Goal: Task Accomplishment & Management: Manage account settings

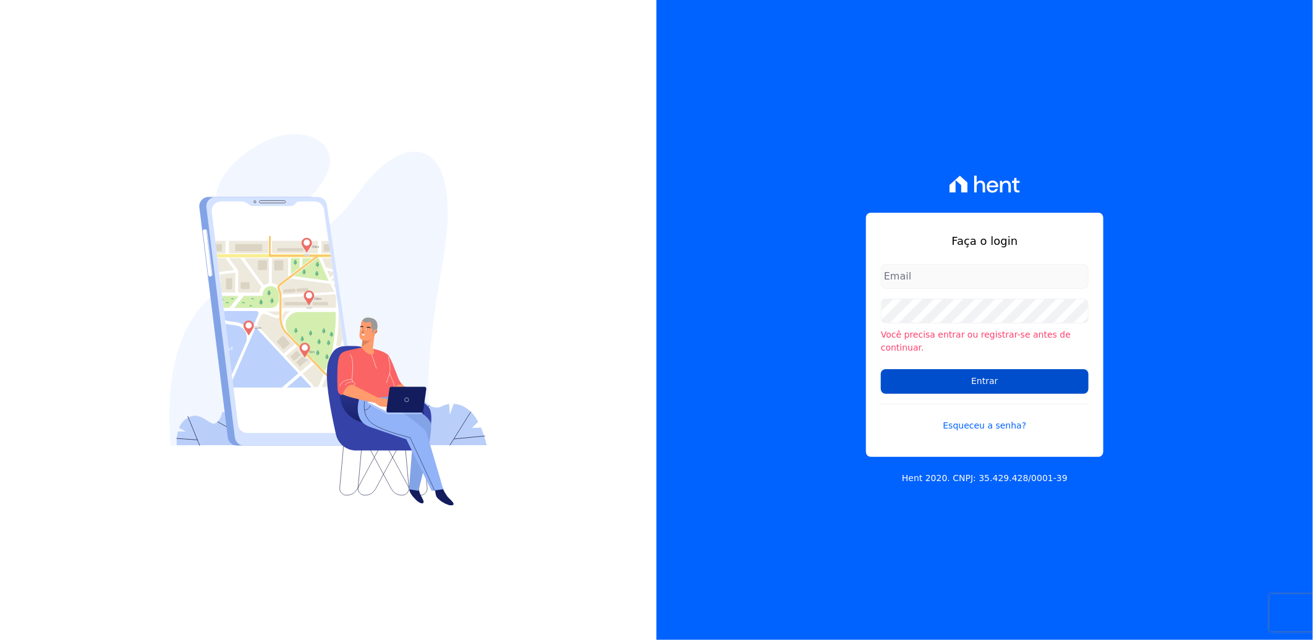
type input "juliana.batista@e-arke.com"
click at [1010, 374] on input "Entrar" at bounding box center [985, 381] width 208 height 25
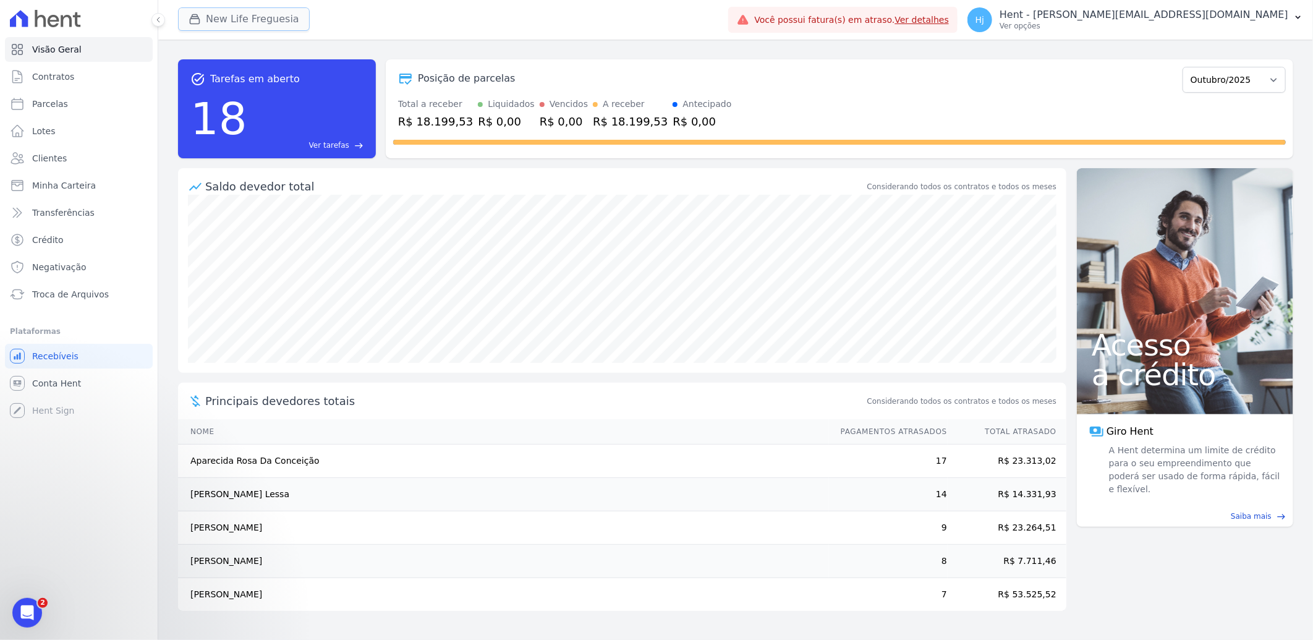
click at [252, 22] on button "New Life Freguesia" at bounding box center [244, 18] width 132 height 23
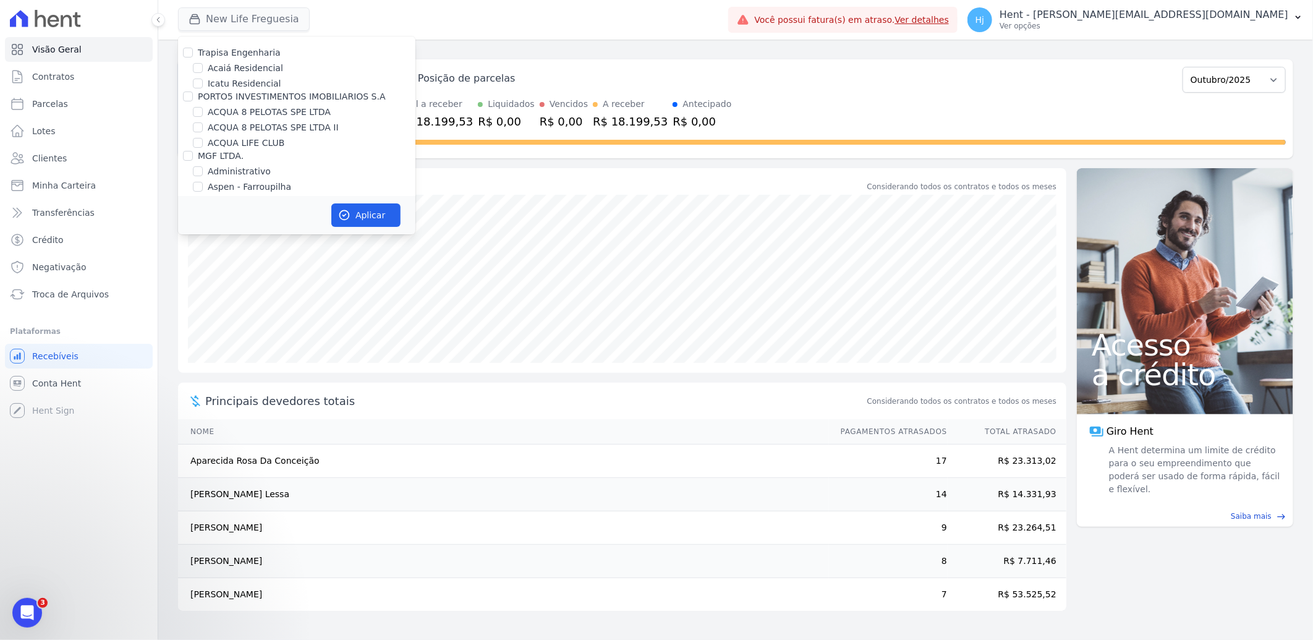
scroll to position [4973, 0]
click at [200, 258] on input "Mugango - Viva Iguaçu" at bounding box center [198, 263] width 10 height 10
checkbox input "true"
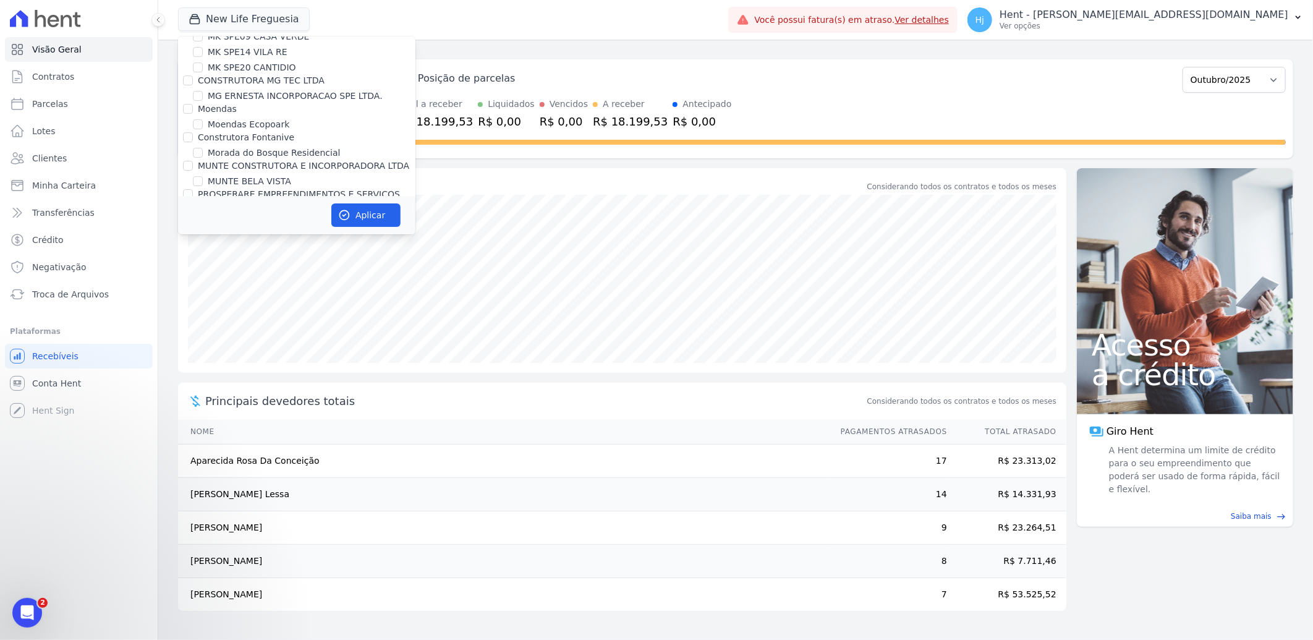
scroll to position [5523, 0]
click at [198, 276] on input "New Life Freguesia" at bounding box center [198, 281] width 10 height 10
checkbox input "false"
click at [348, 213] on icon "button" at bounding box center [344, 215] width 12 height 12
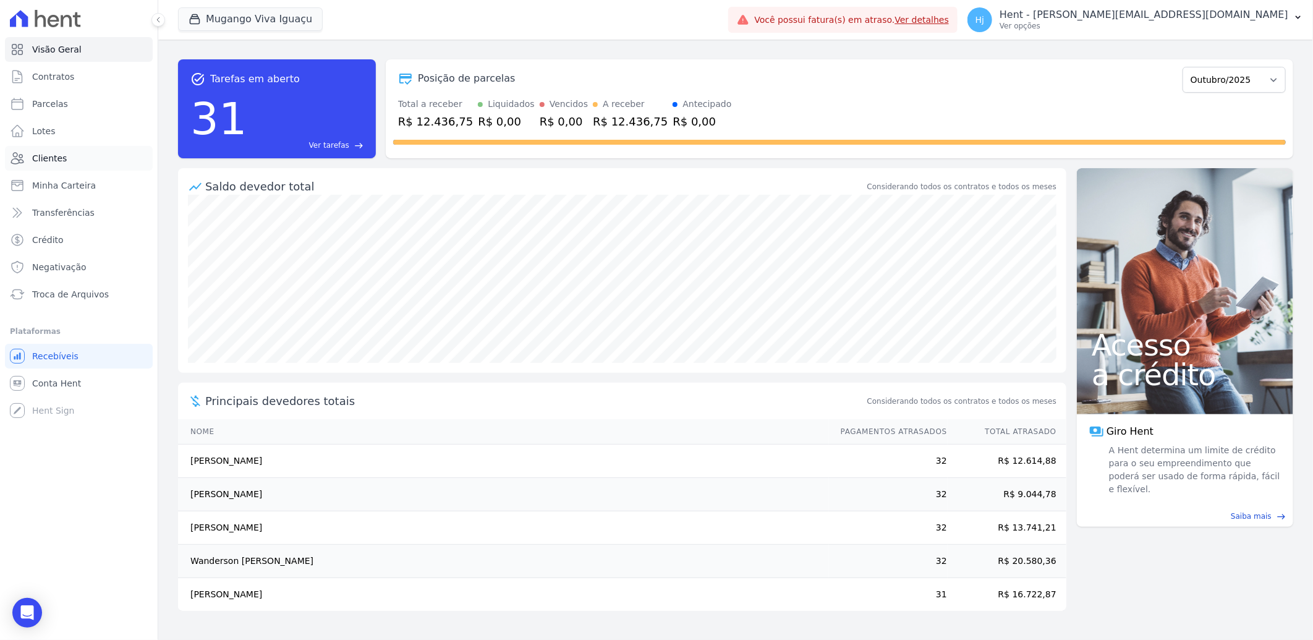
click at [56, 151] on link "Clientes" at bounding box center [79, 158] width 148 height 25
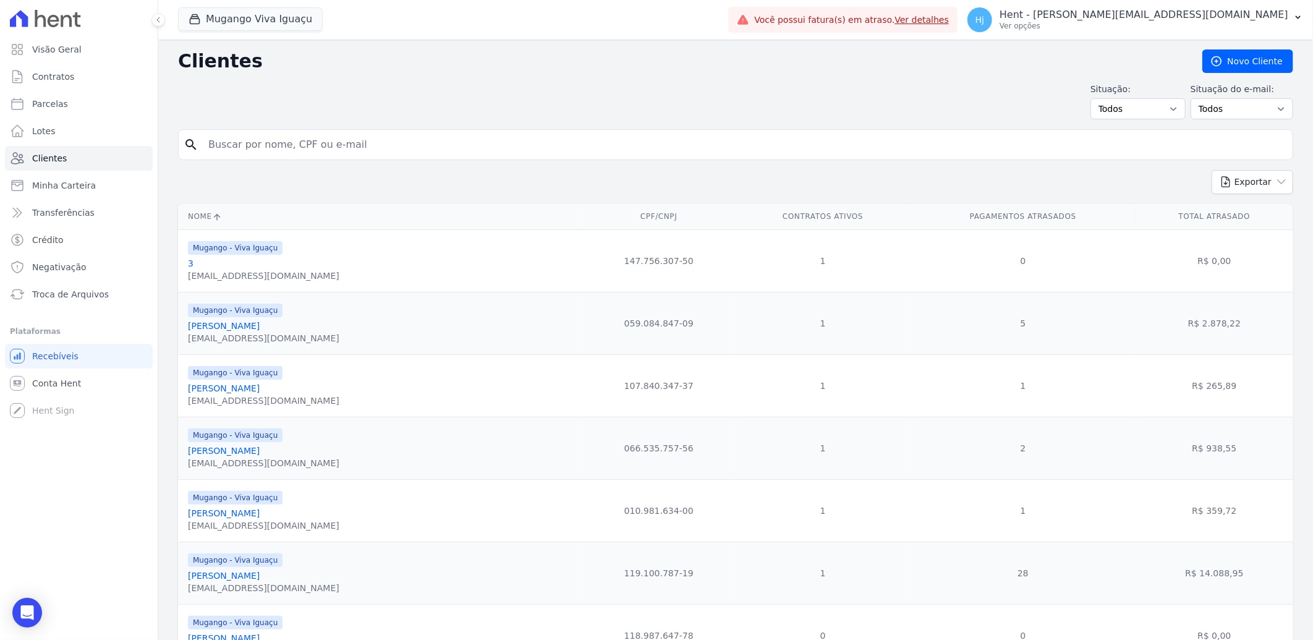
click at [307, 139] on input "search" at bounding box center [744, 144] width 1087 height 25
paste input "[PERSON_NAME]"
type input "[PERSON_NAME]"
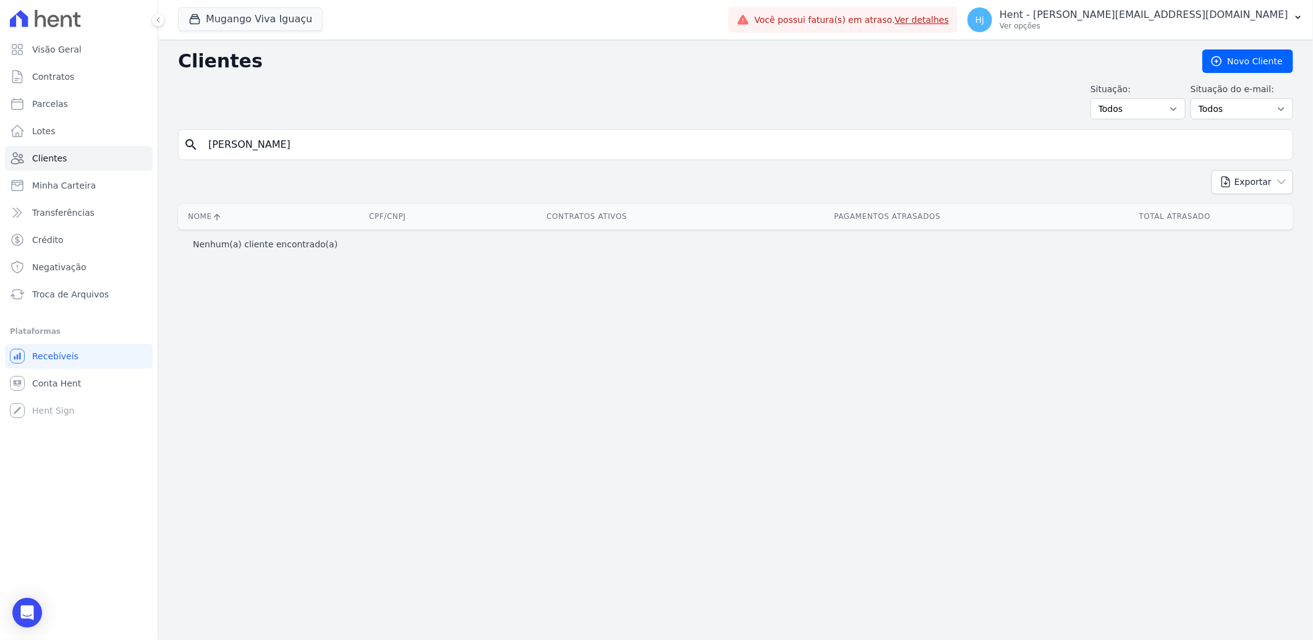
click at [229, 141] on input "[PERSON_NAME]" at bounding box center [744, 144] width 1087 height 25
type input "[PERSON_NAME]"
click at [87, 163] on link "Clientes" at bounding box center [79, 158] width 148 height 25
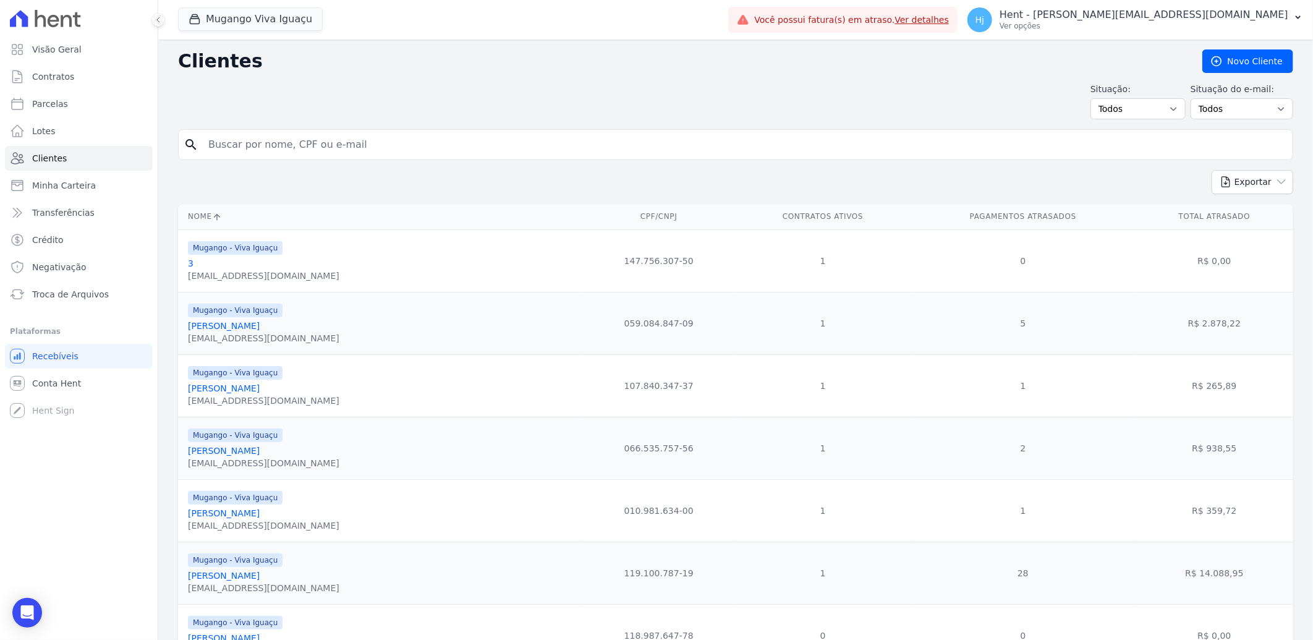
click at [274, 153] on input "search" at bounding box center [744, 144] width 1087 height 25
paste input "[PERSON_NAME]"
type input "[PERSON_NAME]"
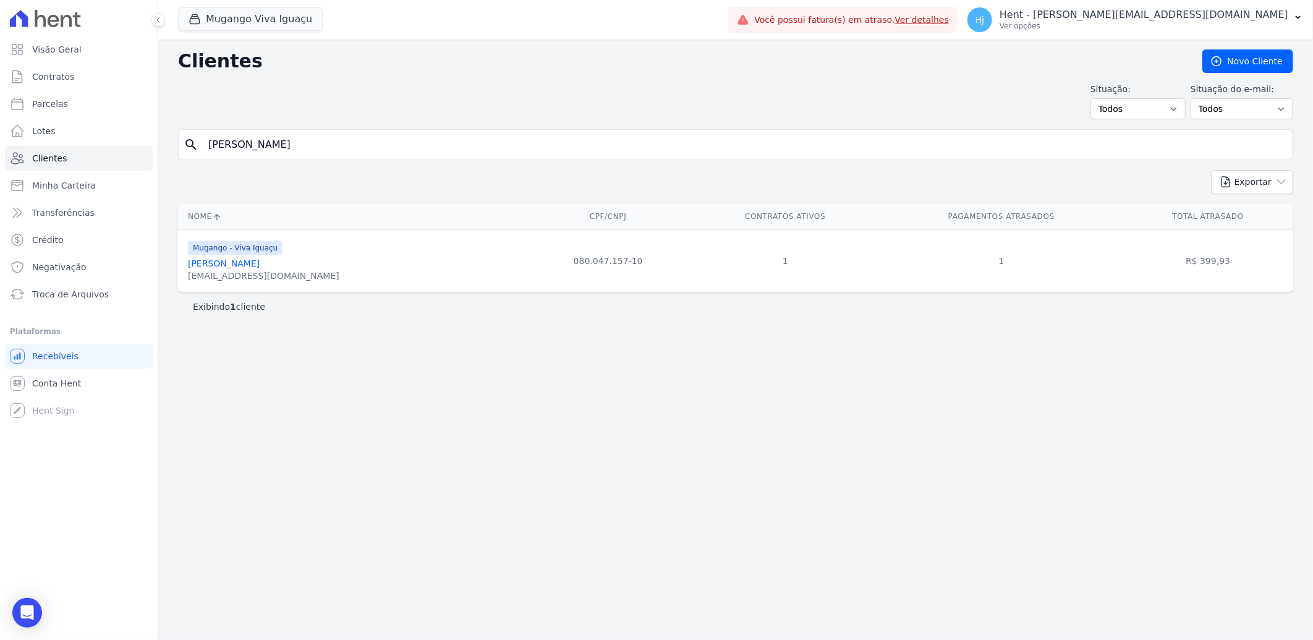
click at [241, 264] on link "[PERSON_NAME]" at bounding box center [224, 263] width 72 height 10
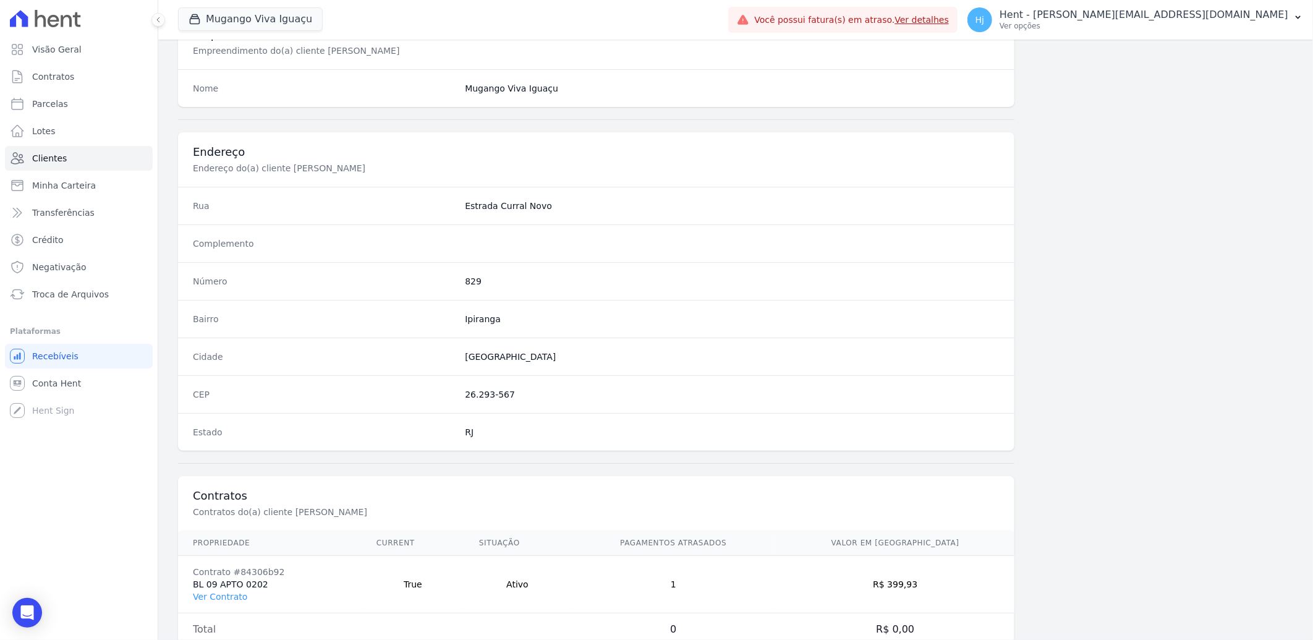
scroll to position [518, 0]
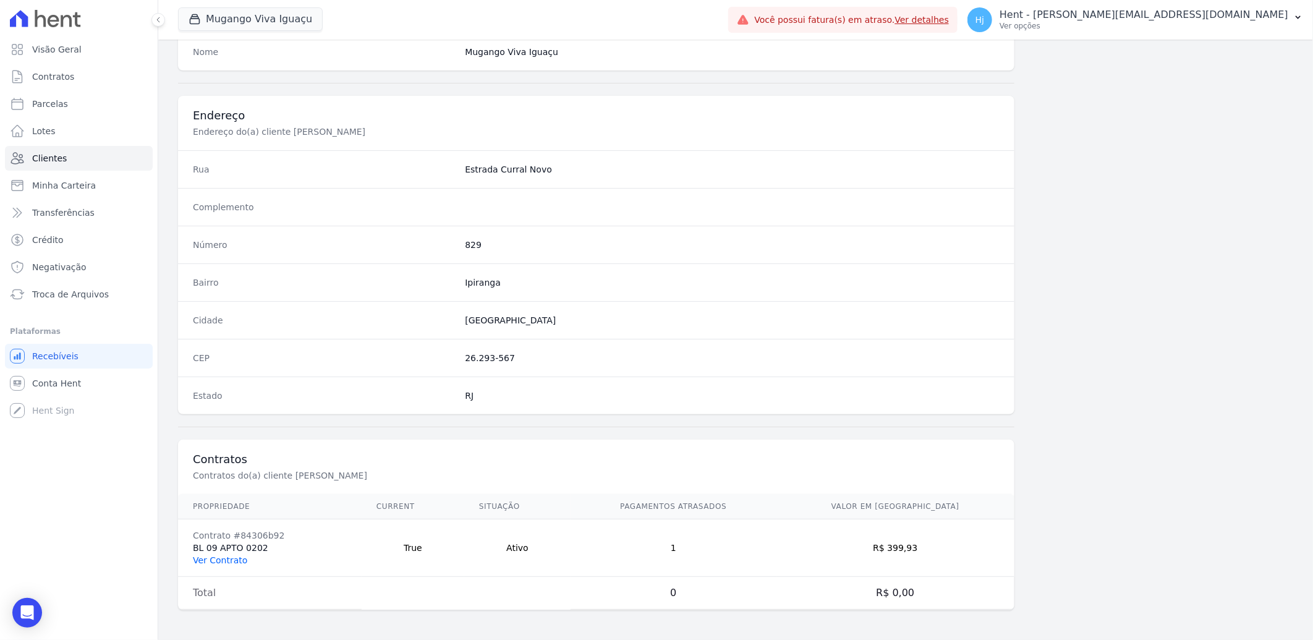
click at [220, 561] on link "Ver Contrato" at bounding box center [220, 560] width 54 height 10
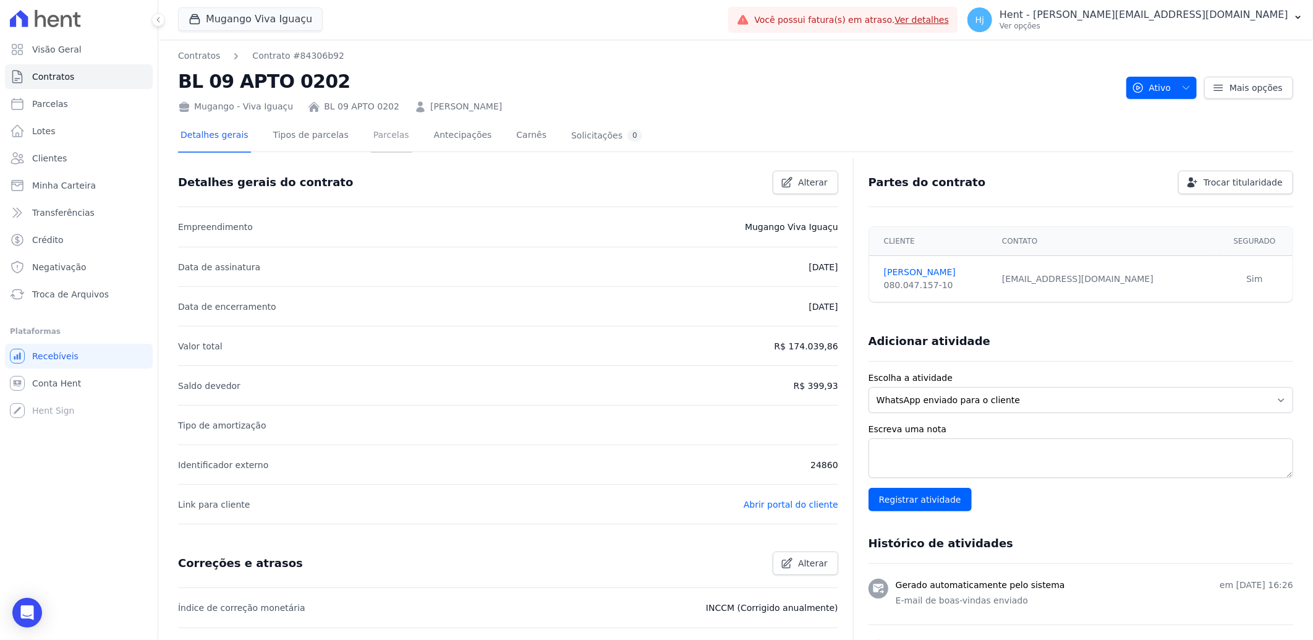
click at [371, 130] on link "Parcelas" at bounding box center [391, 136] width 41 height 33
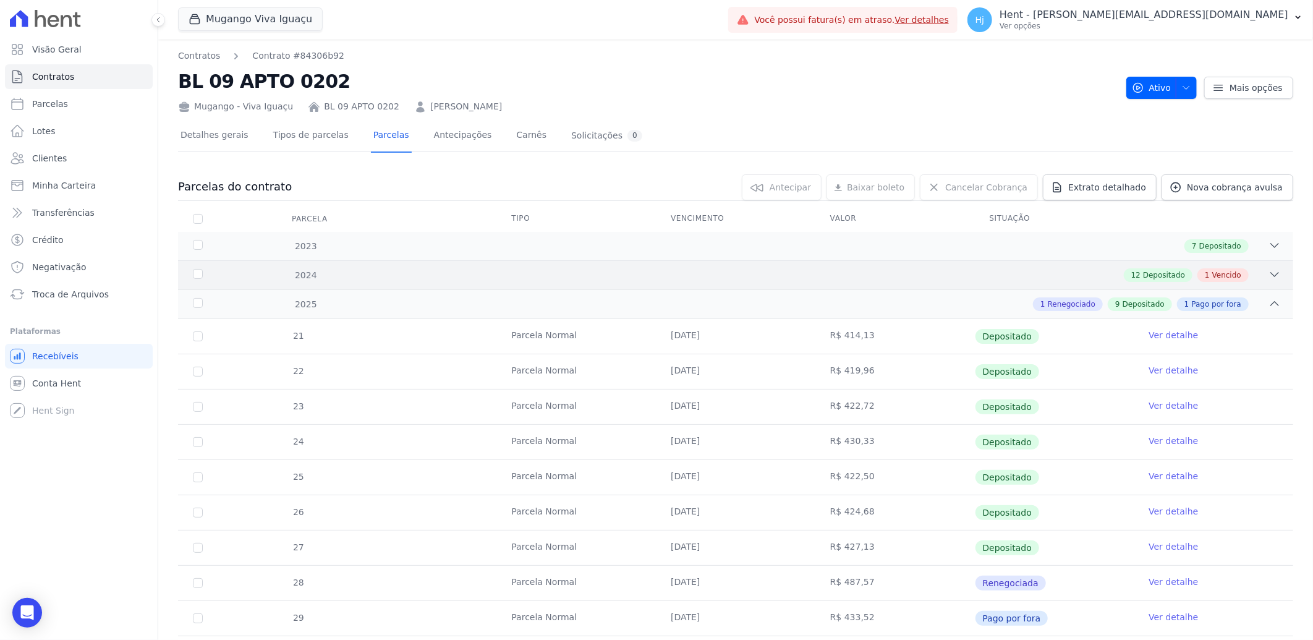
click at [875, 268] on div "12 Depositado 1 Vencido" at bounding box center [790, 275] width 980 height 14
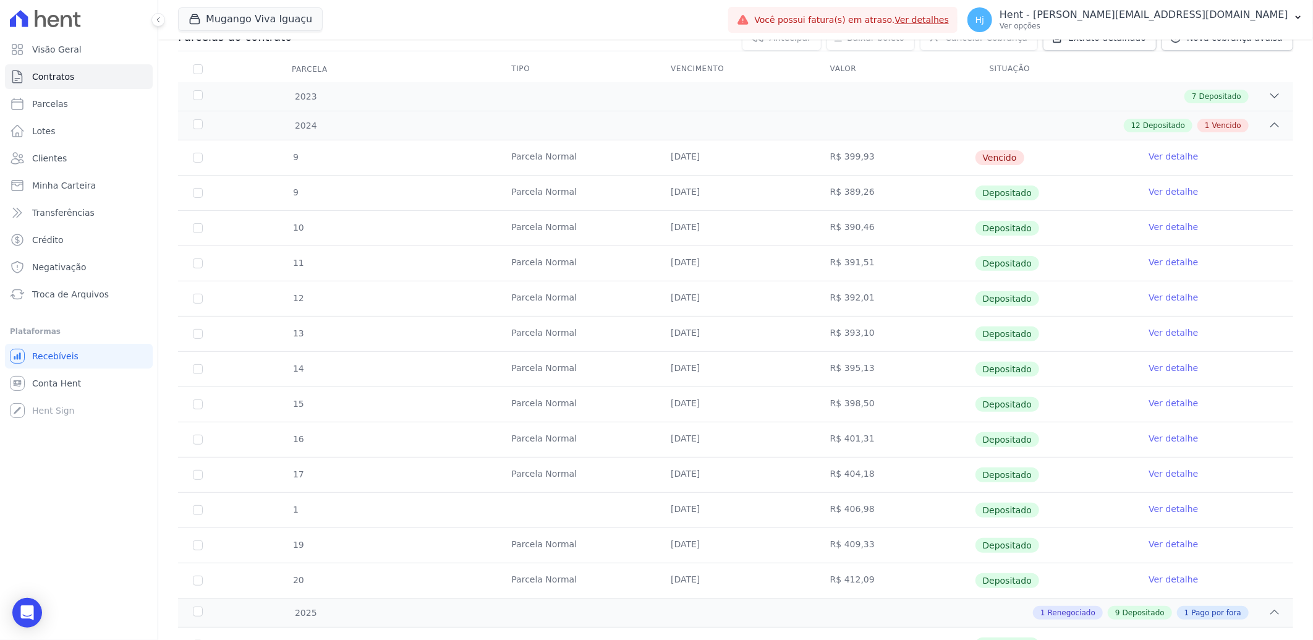
scroll to position [81, 0]
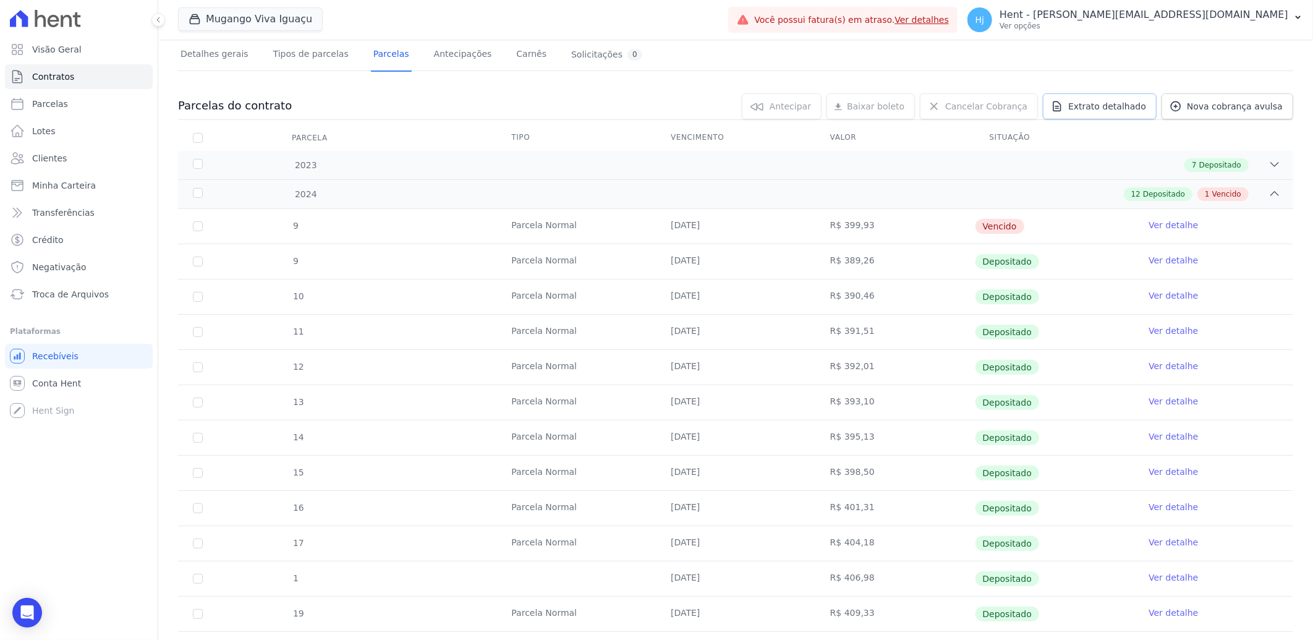
click at [1113, 107] on span "Extrato detalhado" at bounding box center [1107, 106] width 78 height 12
click at [1263, 108] on span "Exportar PDF" at bounding box center [1273, 107] width 65 height 12
click at [66, 153] on link "Clientes" at bounding box center [79, 158] width 148 height 25
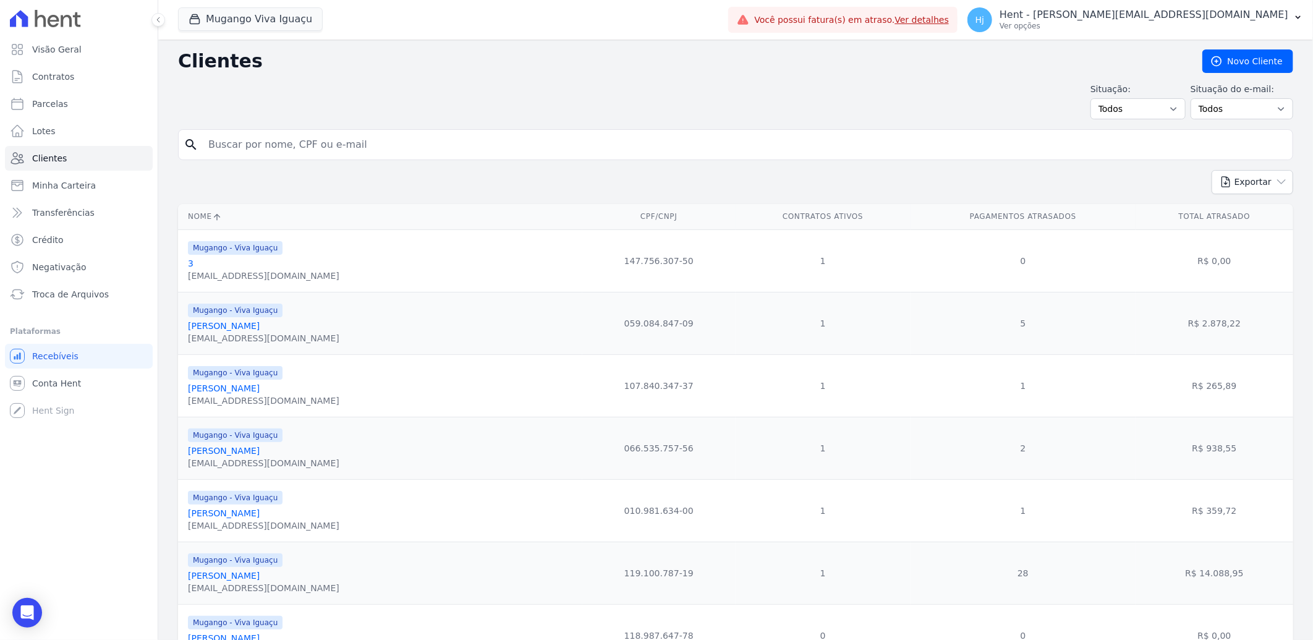
click at [331, 140] on input "search" at bounding box center [744, 144] width 1087 height 25
paste input "[PERSON_NAME] [PERSON_NAME]"
type input "[PERSON_NAME] [PERSON_NAME]"
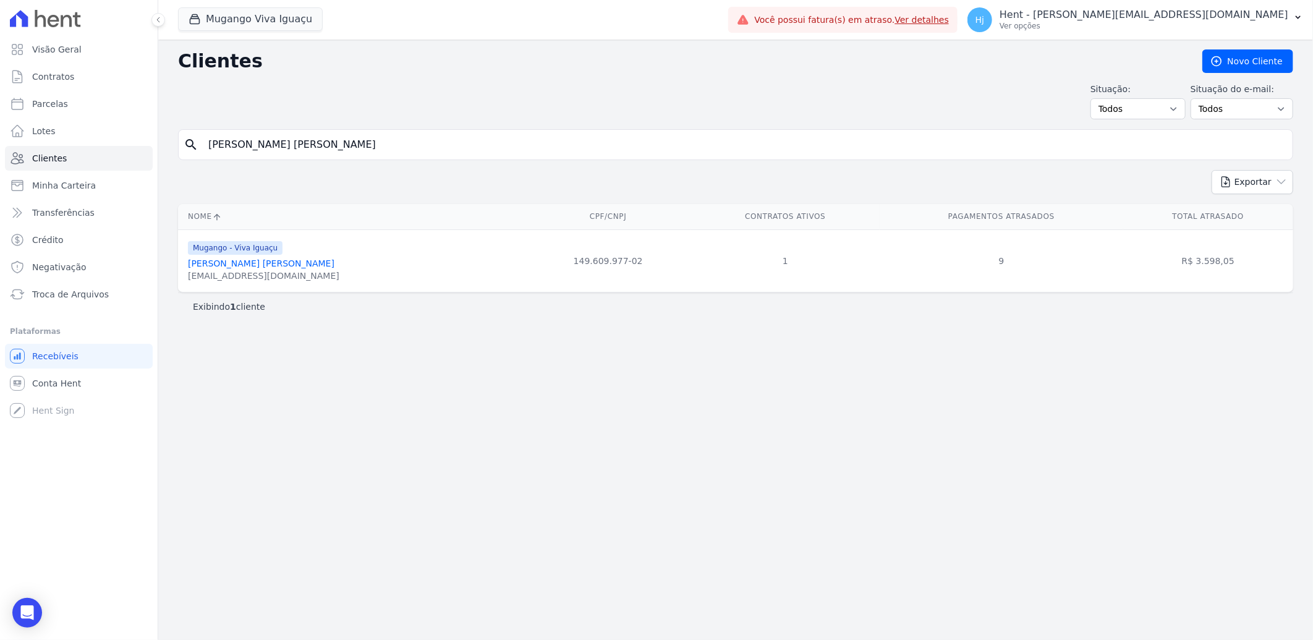
click at [279, 262] on link "[PERSON_NAME] [PERSON_NAME]" at bounding box center [261, 263] width 147 height 10
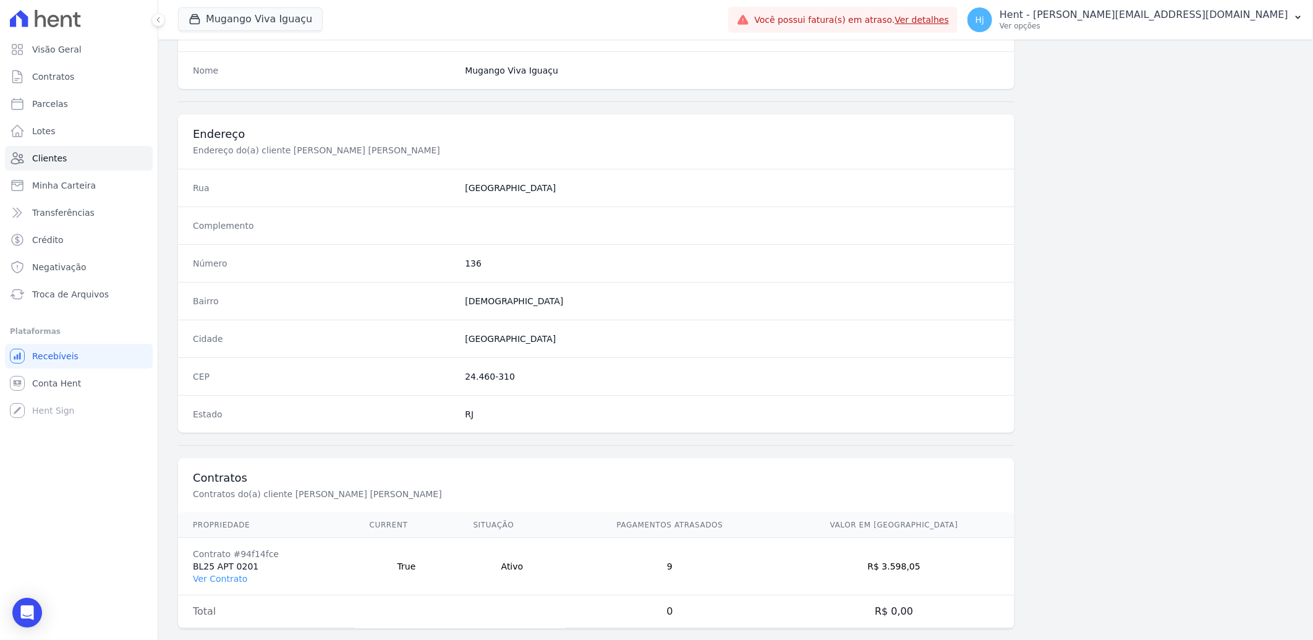
scroll to position [518, 0]
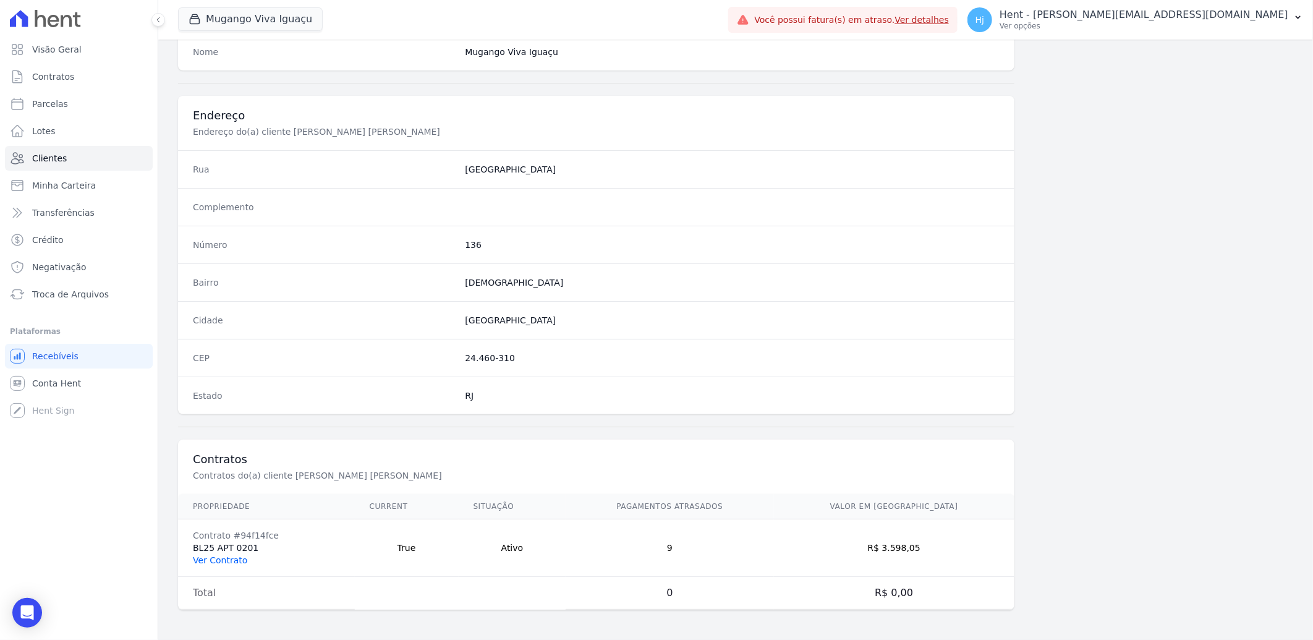
click at [221, 559] on link "Ver Contrato" at bounding box center [220, 560] width 54 height 10
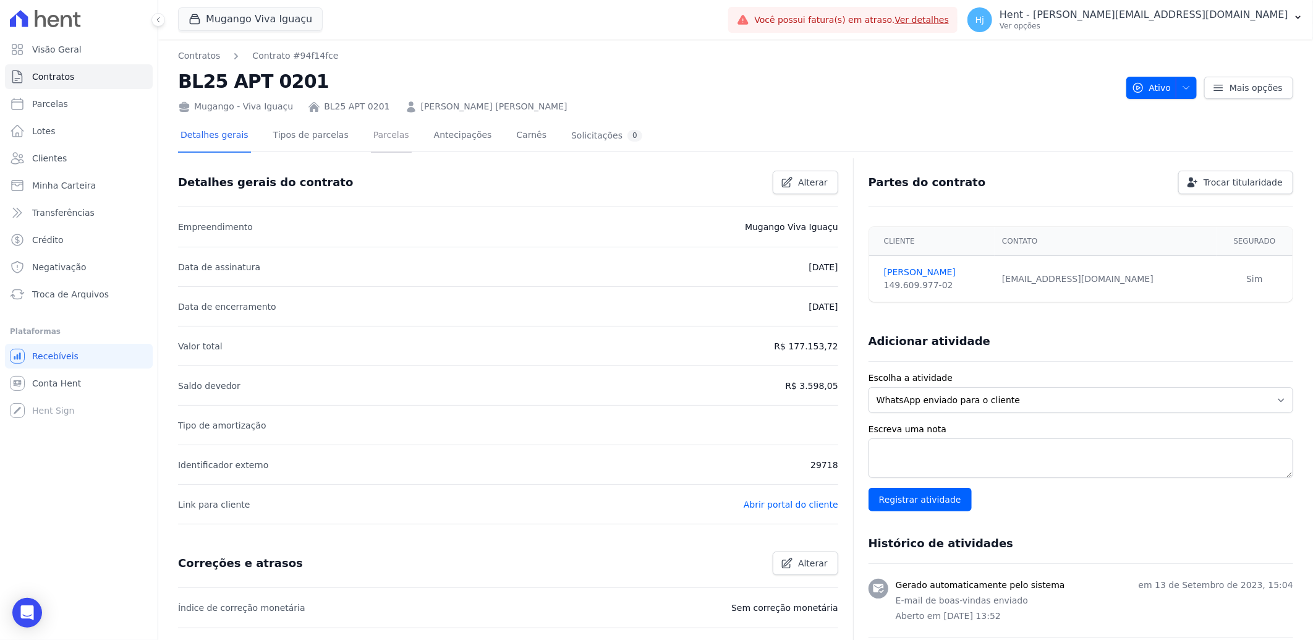
click at [371, 134] on link "Parcelas" at bounding box center [391, 136] width 41 height 33
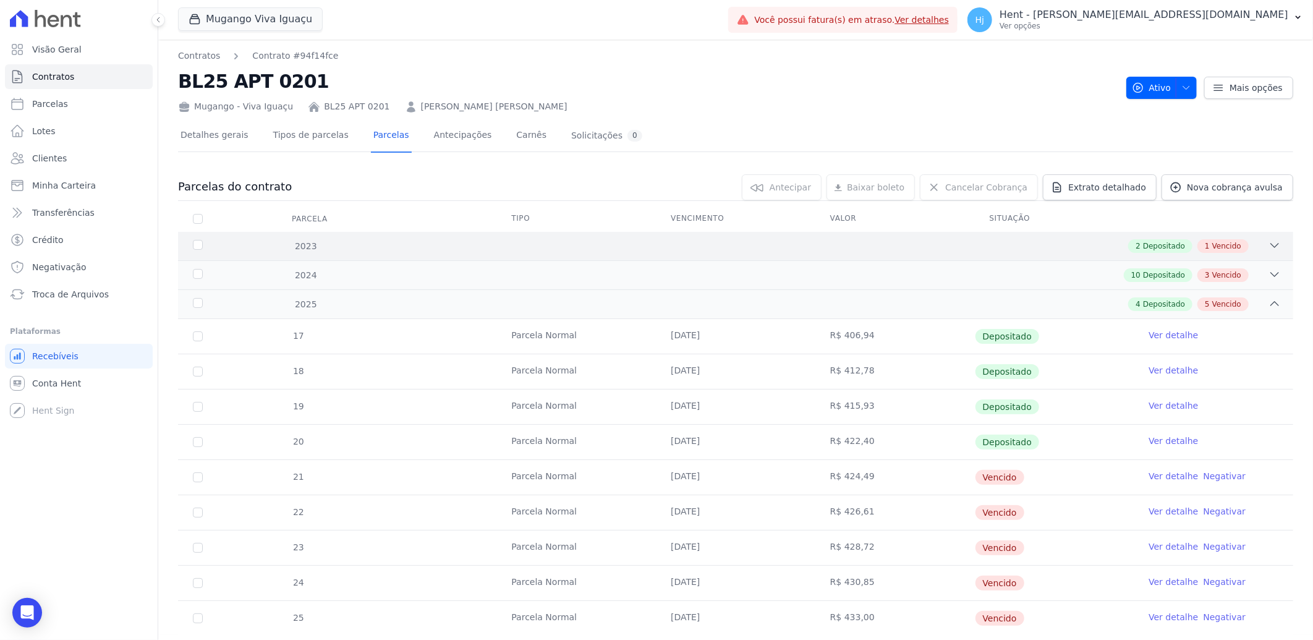
click at [1068, 239] on div "2 Depositado 1 Vencido" at bounding box center [790, 246] width 980 height 14
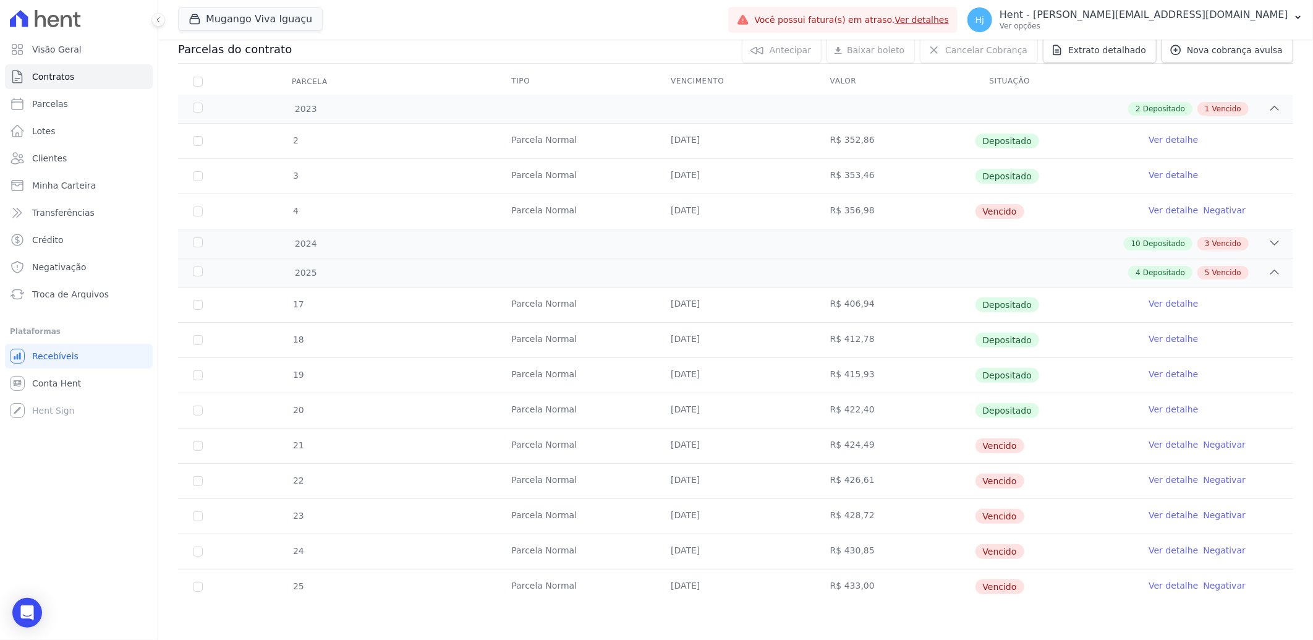
scroll to position [138, 0]
click at [1079, 242] on div "10 Depositado 3 Vencido" at bounding box center [790, 243] width 980 height 14
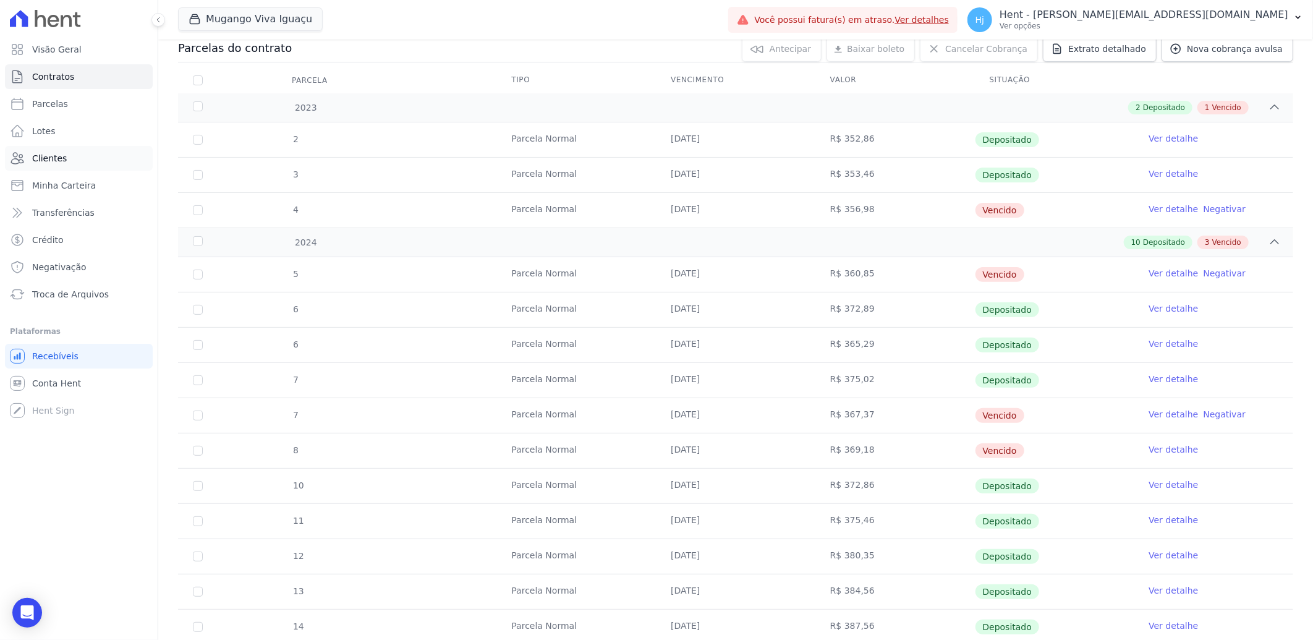
click at [47, 158] on span "Clientes" at bounding box center [49, 158] width 35 height 12
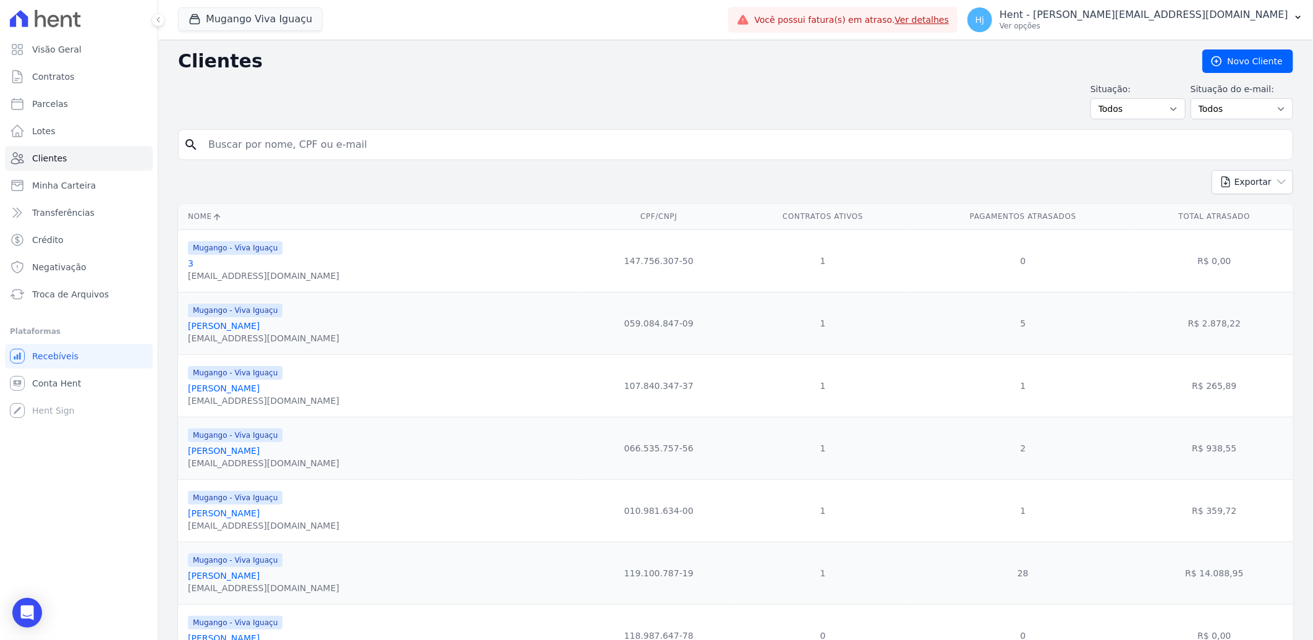
click at [330, 146] on input "search" at bounding box center [744, 144] width 1087 height 25
paste input "[PERSON_NAME]"
type input "[PERSON_NAME]"
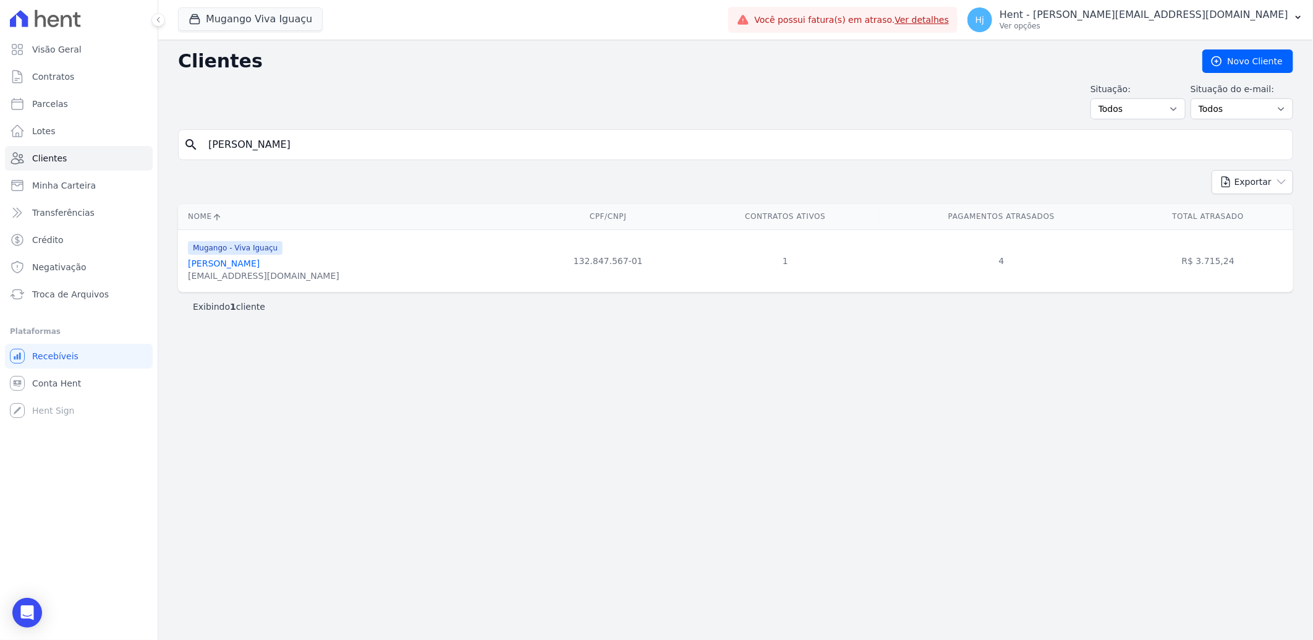
click at [241, 264] on link "[PERSON_NAME]" at bounding box center [224, 263] width 72 height 10
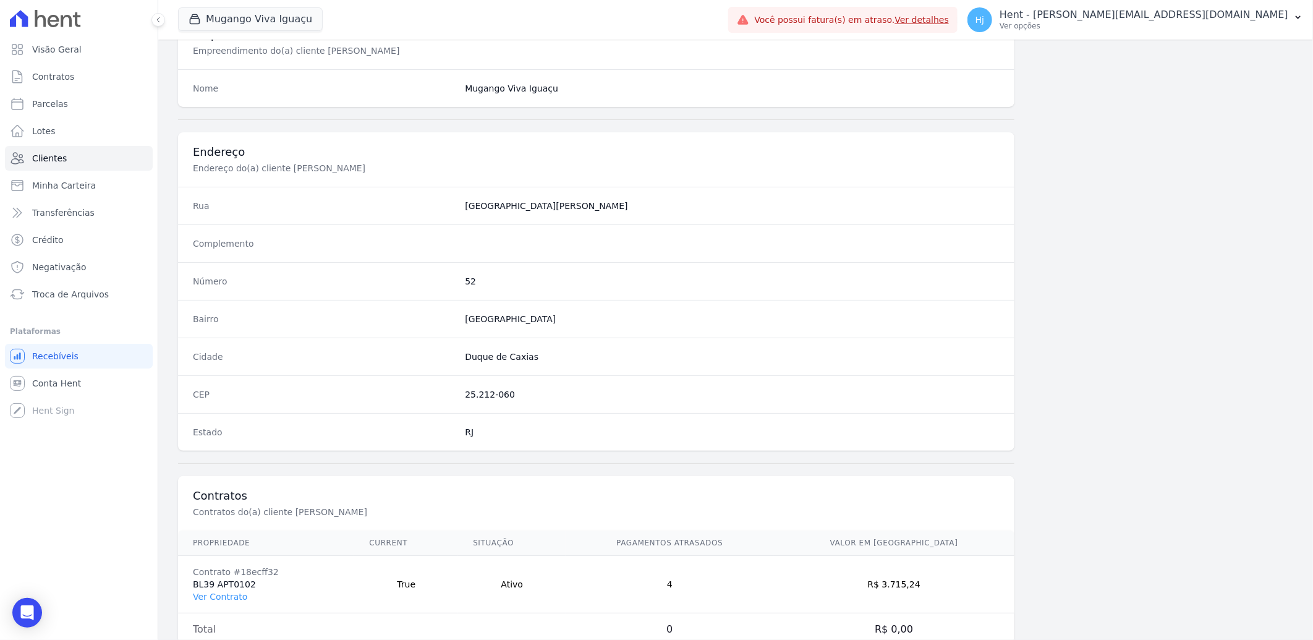
scroll to position [518, 0]
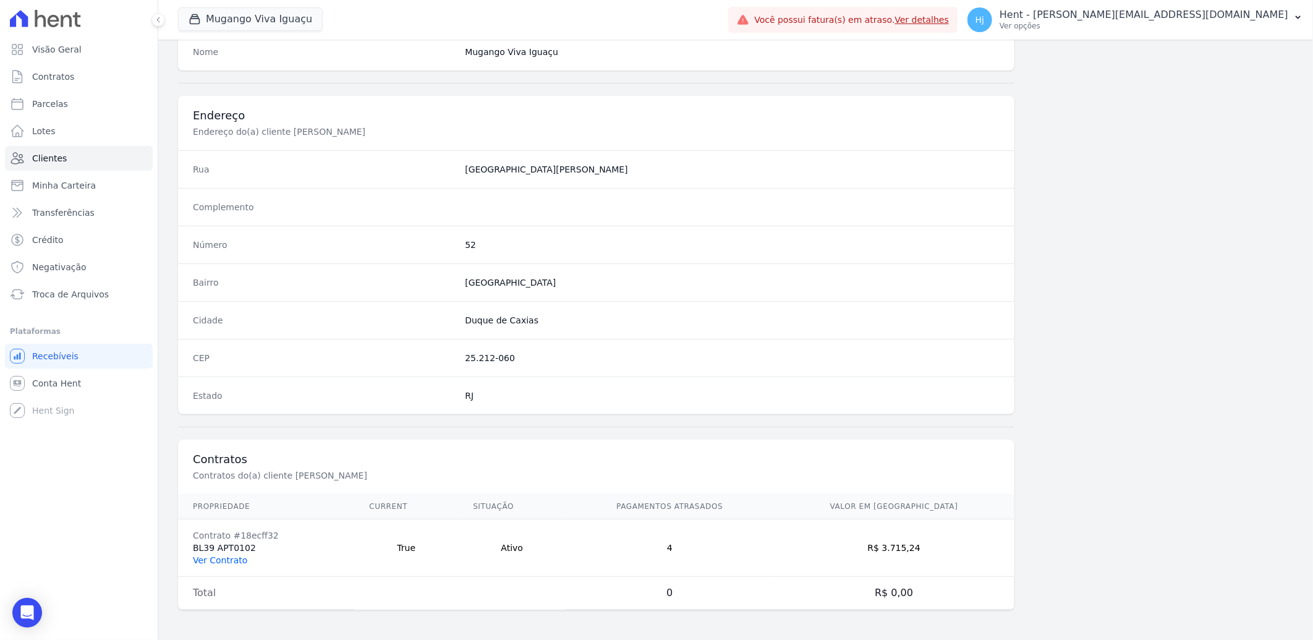
click at [221, 559] on link "Ver Contrato" at bounding box center [220, 560] width 54 height 10
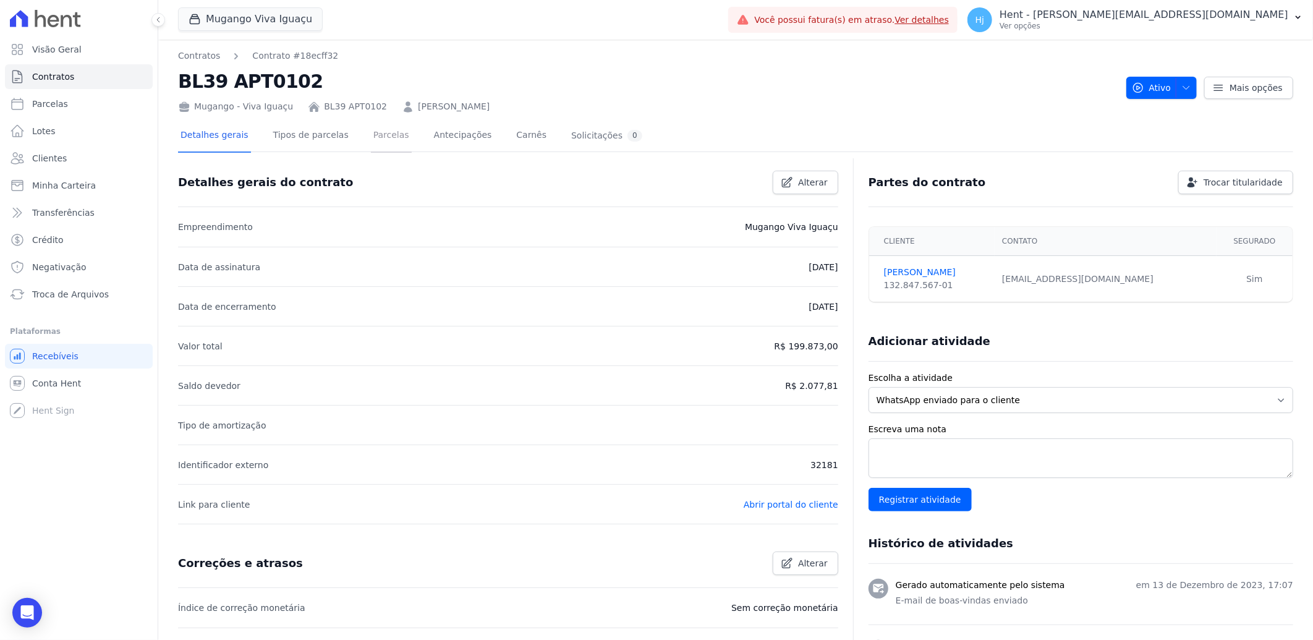
click at [372, 136] on link "Parcelas" at bounding box center [391, 136] width 41 height 33
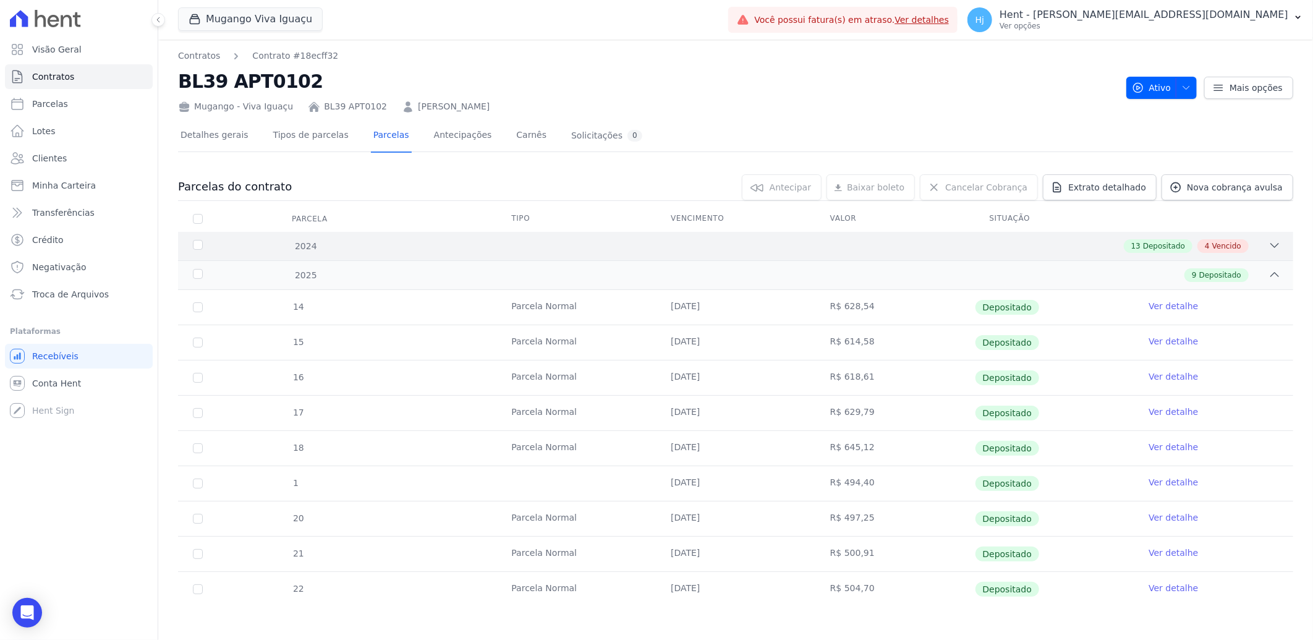
click at [847, 244] on div "13 Depositado 4 Vencido" at bounding box center [790, 246] width 980 height 14
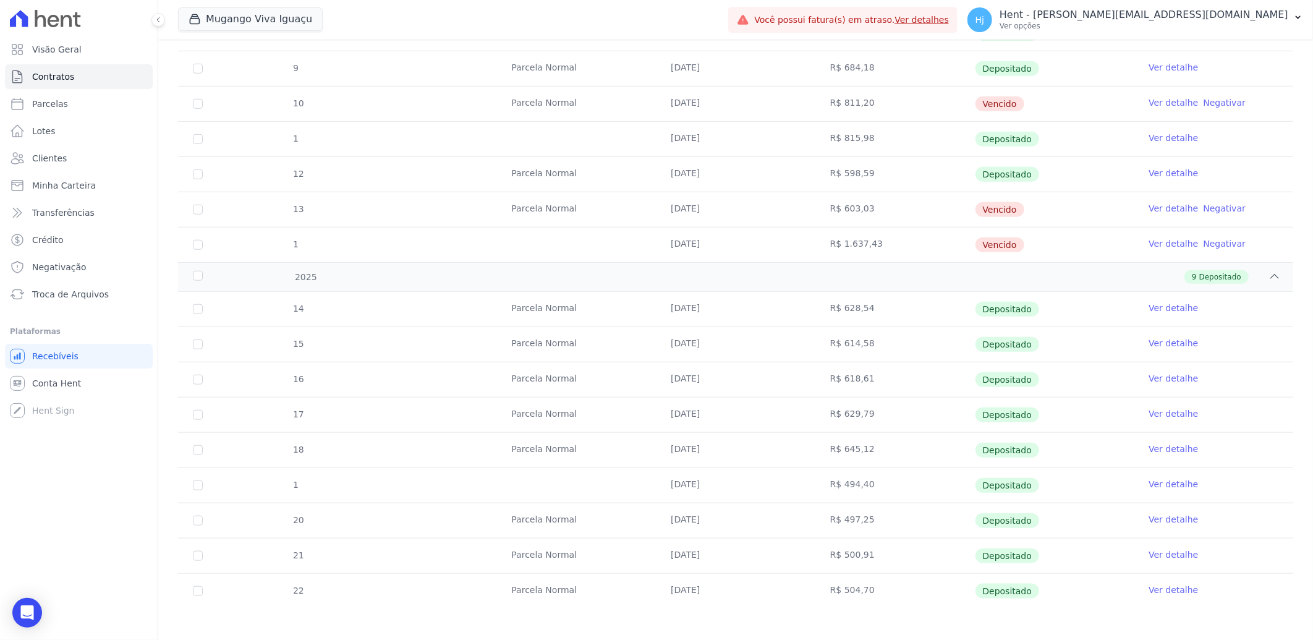
scroll to position [603, 0]
